Goal: Task Accomplishment & Management: Manage account settings

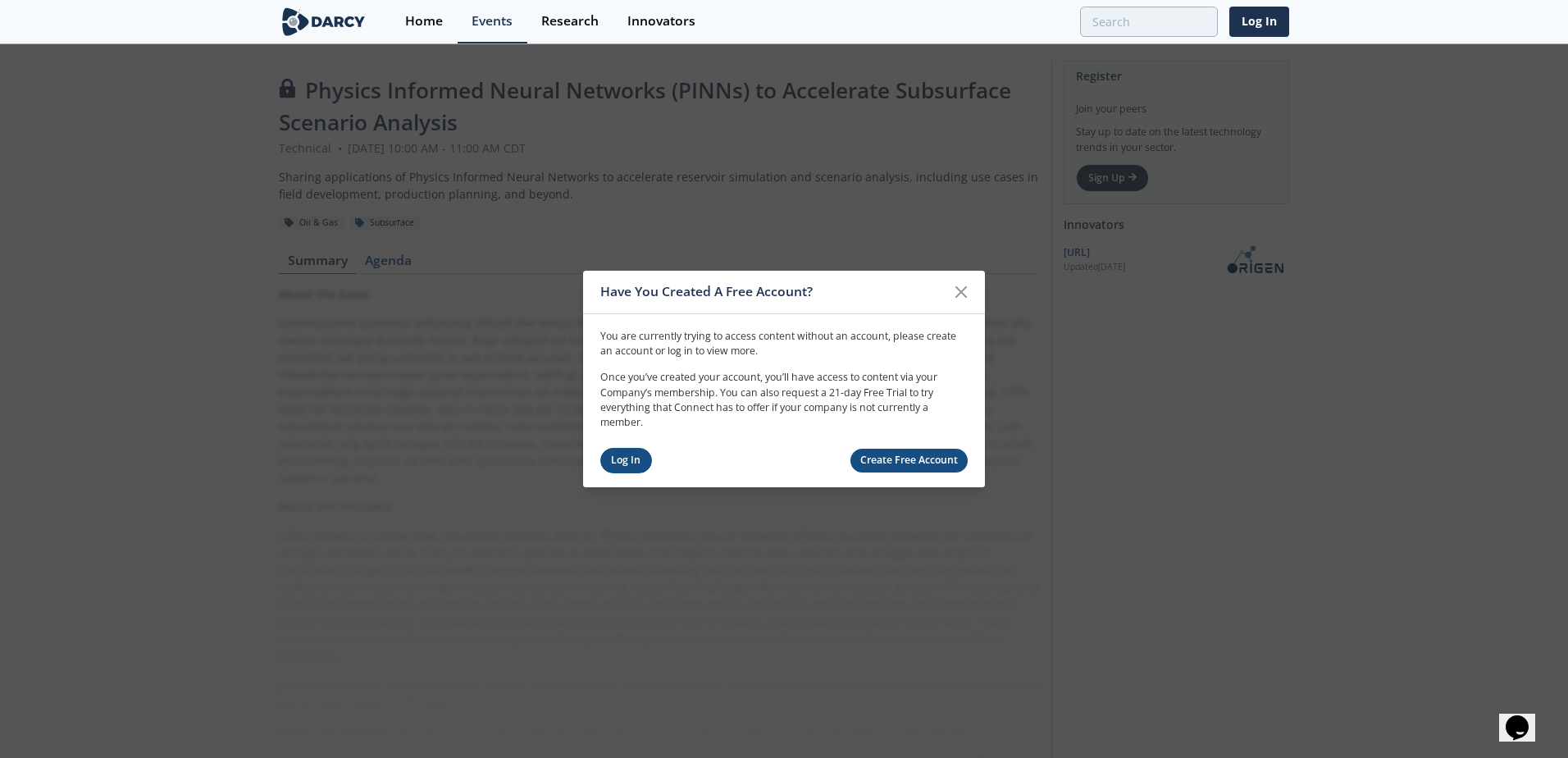
click at [622, 463] on link "Log In" at bounding box center [626, 460] width 52 height 26
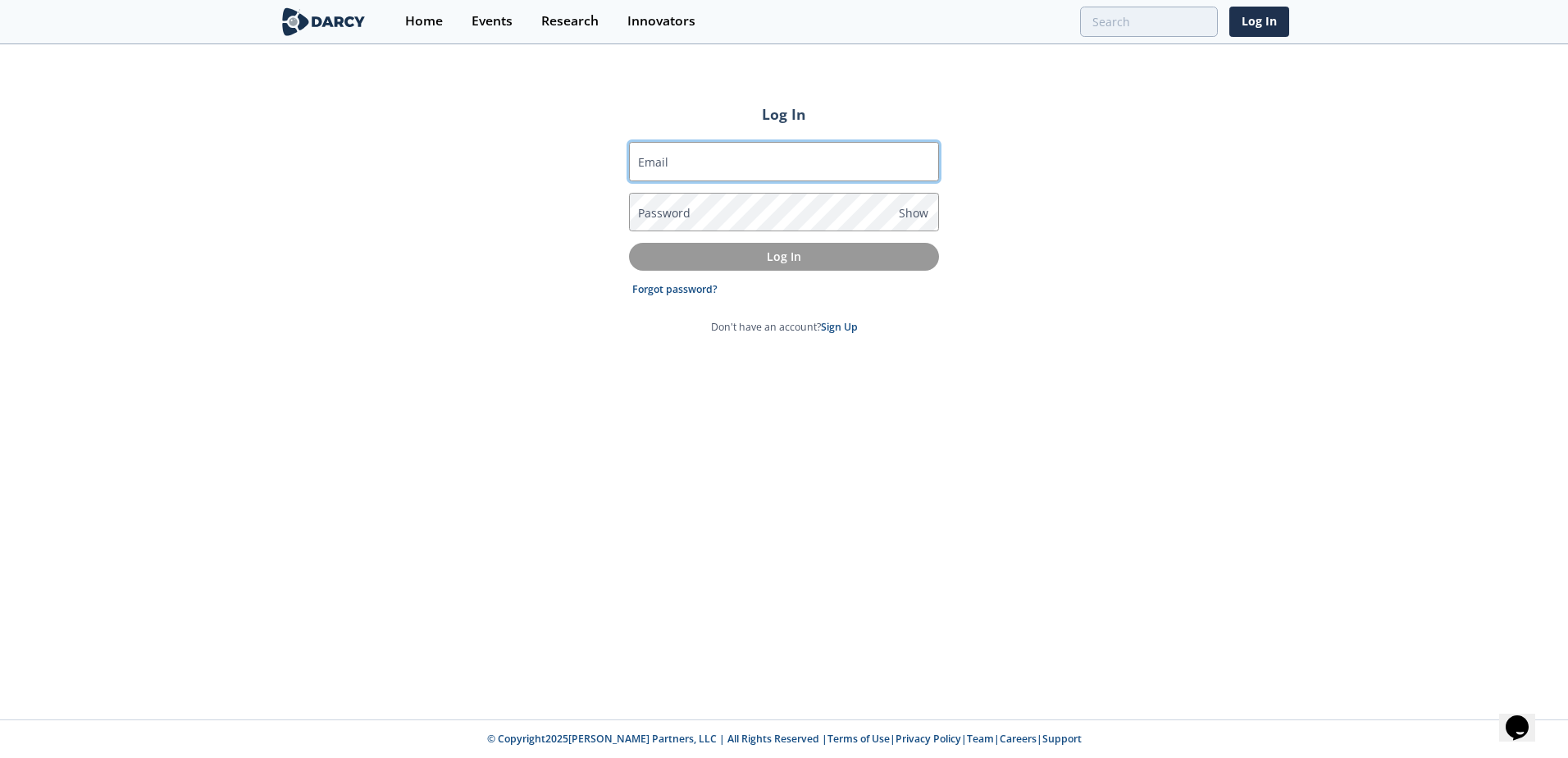
click at [680, 161] on input "Email" at bounding box center [784, 161] width 310 height 40
type input "[PERSON_NAME][EMAIL_ADDRESS][PERSON_NAME][DOMAIN_NAME]"
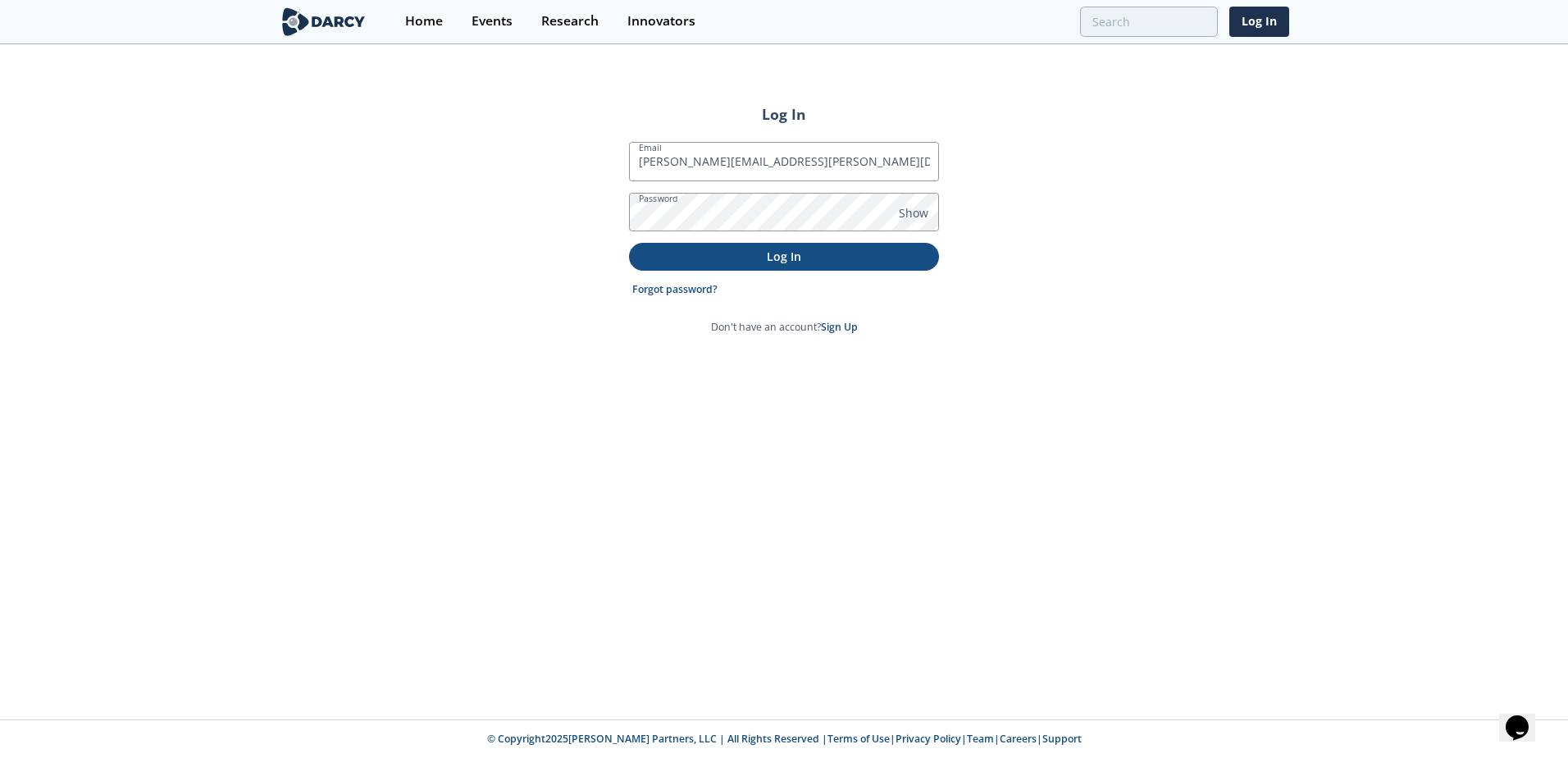
click at [835, 252] on p "Log In" at bounding box center [784, 256] width 287 height 17
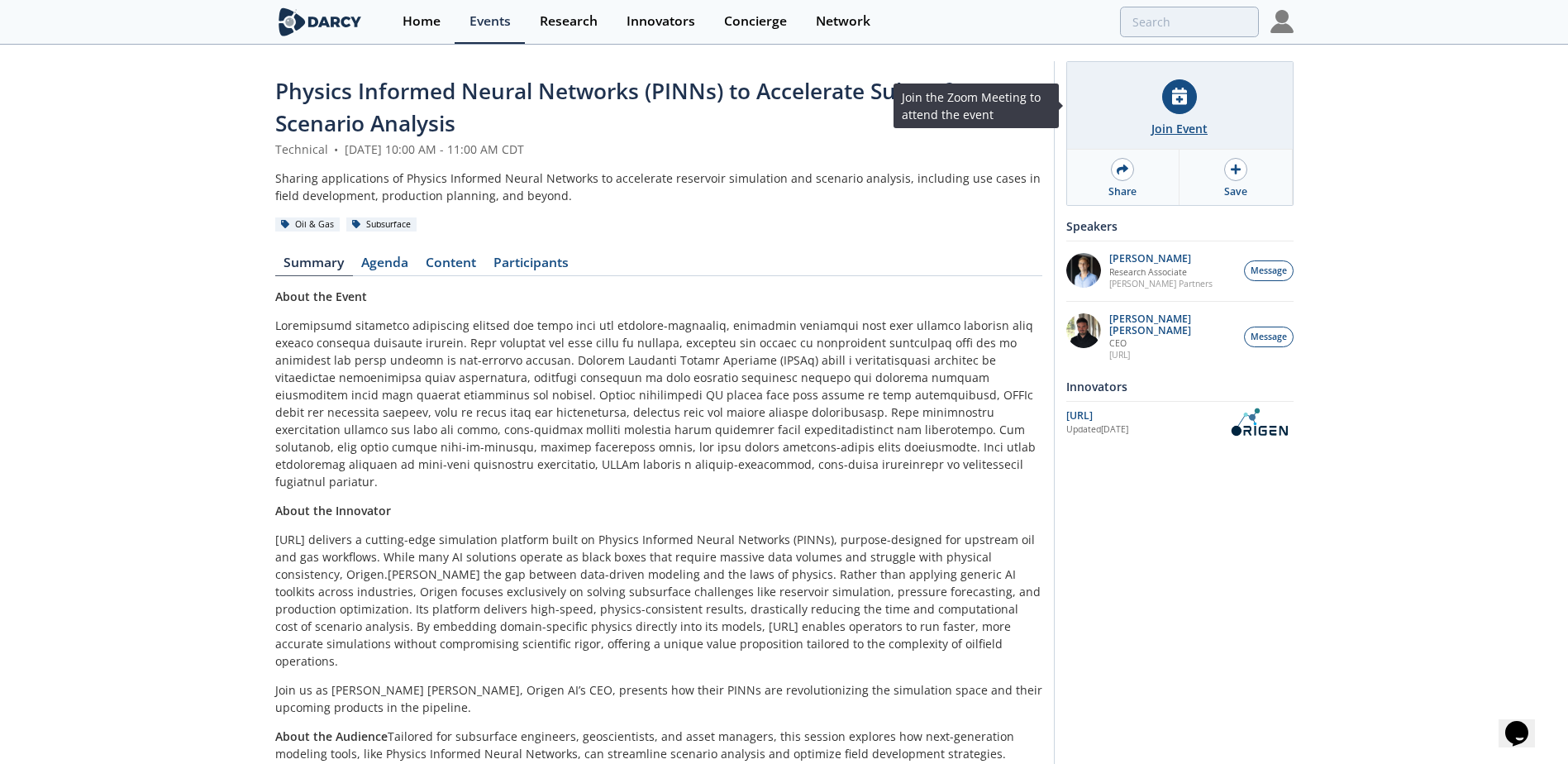
click at [1184, 104] on icon at bounding box center [1179, 96] width 15 height 17
